Goal: Information Seeking & Learning: Learn about a topic

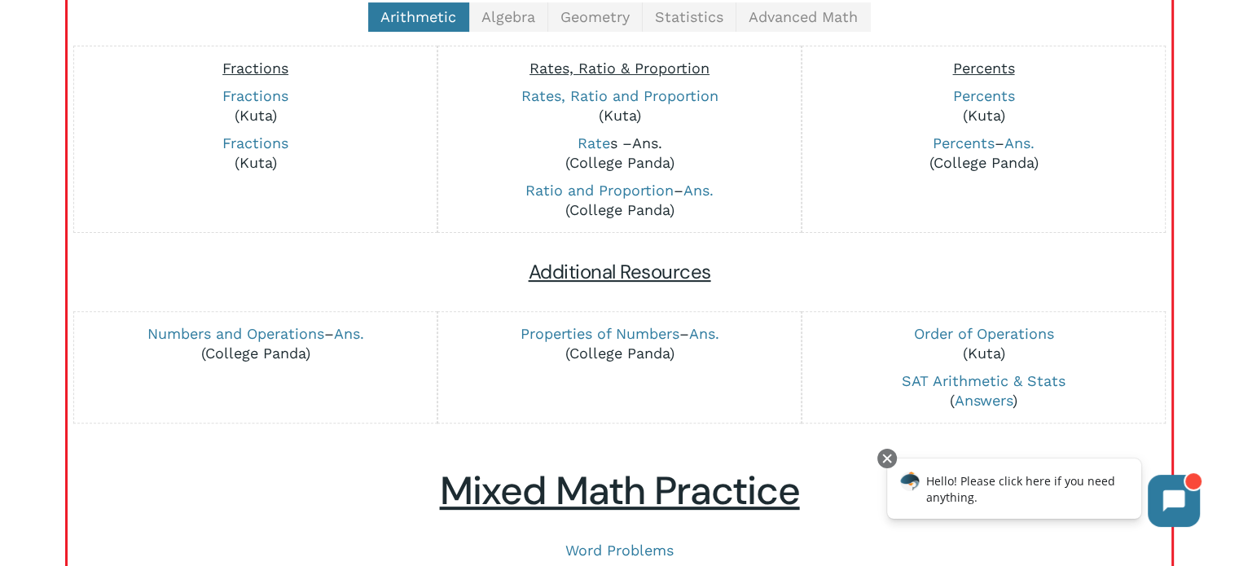
click at [647, 142] on link "Ans." at bounding box center [646, 142] width 30 height 17
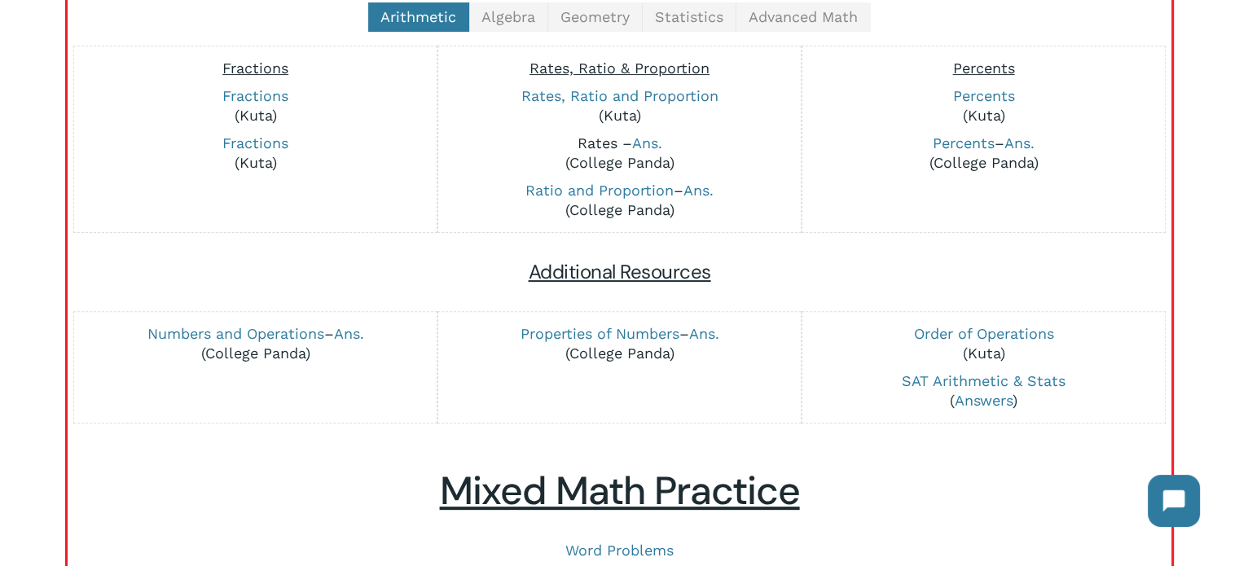
click at [594, 139] on link "Rate" at bounding box center [593, 142] width 33 height 17
click at [1019, 140] on link "Ans." at bounding box center [1019, 142] width 30 height 17
click at [951, 142] on link "Percents" at bounding box center [964, 142] width 62 height 17
